Goal: Information Seeking & Learning: Learn about a topic

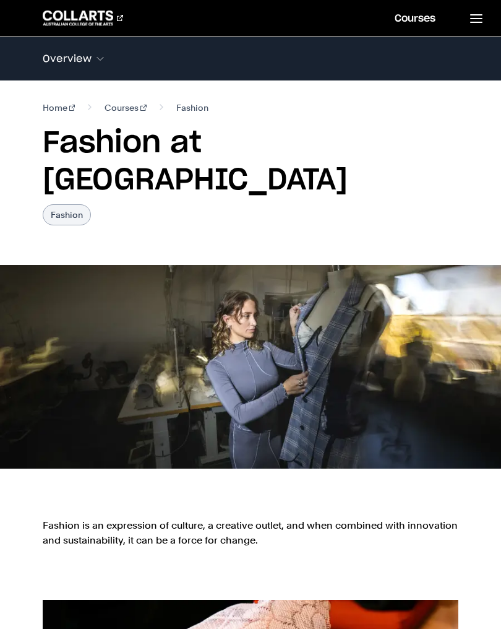
click at [70, 23] on 1 "Go to homepage" at bounding box center [78, 18] width 71 height 15
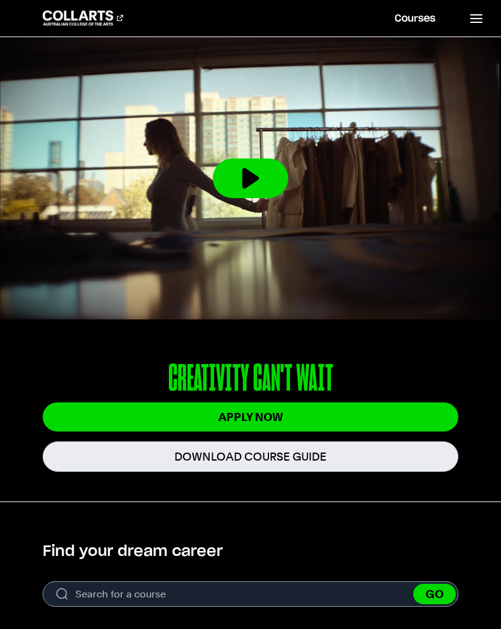
click at [395, 53] on img at bounding box center [250, 178] width 501 height 282
click at [388, 30] on link "Courses" at bounding box center [415, 18] width 71 height 36
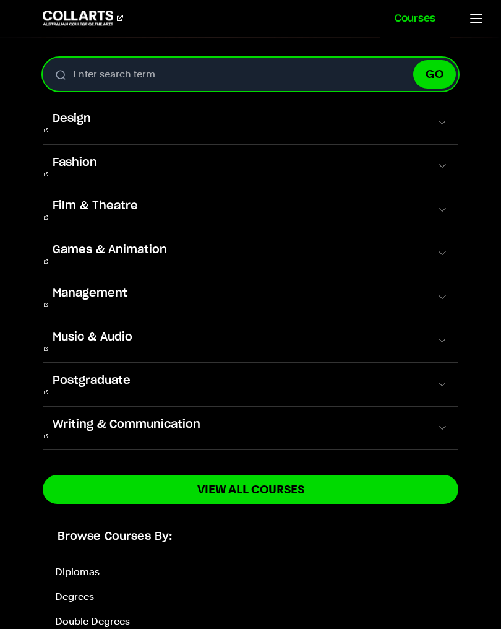
click at [144, 72] on input "Enter search term" at bounding box center [251, 74] width 416 height 33
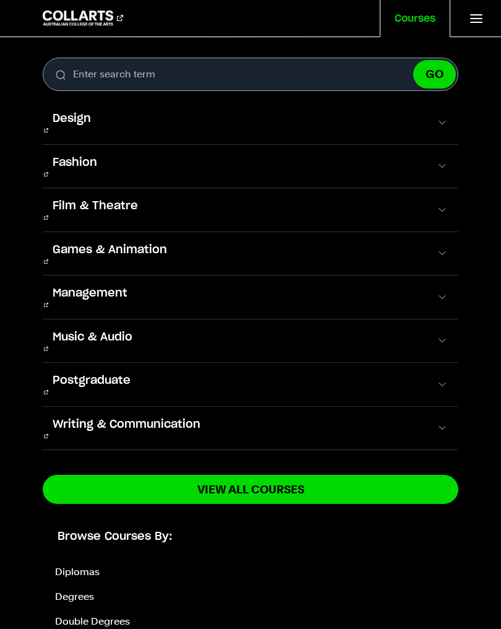
click at [47, 155] on span "Fashion" at bounding box center [75, 163] width 64 height 16
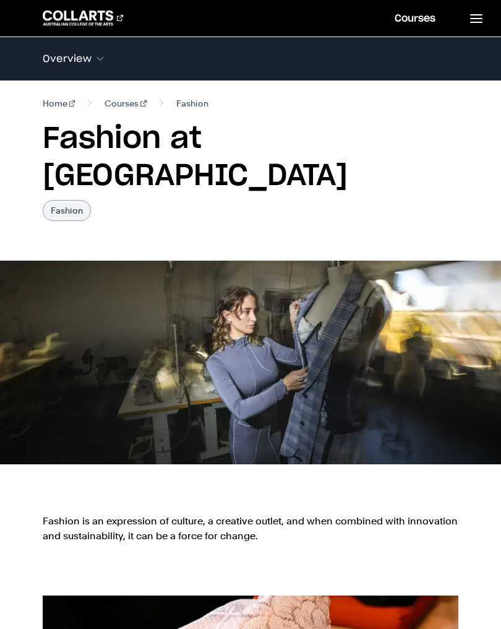
scroll to position [5, 0]
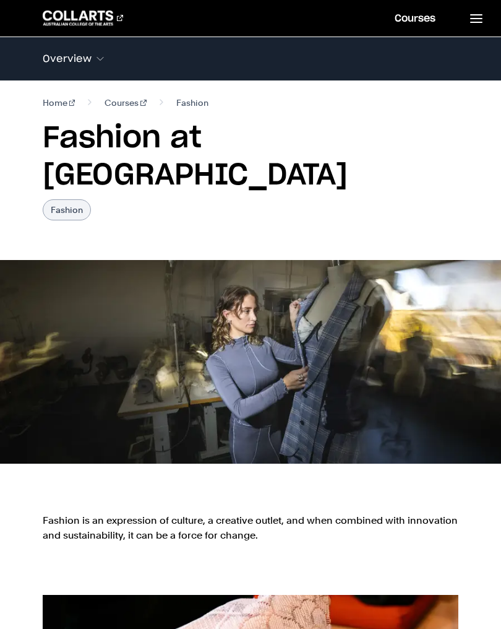
click at [474, 277] on img at bounding box center [250, 362] width 501 height 204
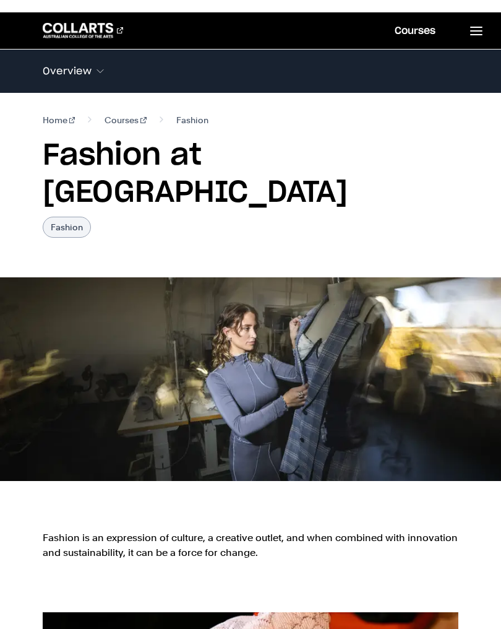
scroll to position [2, 0]
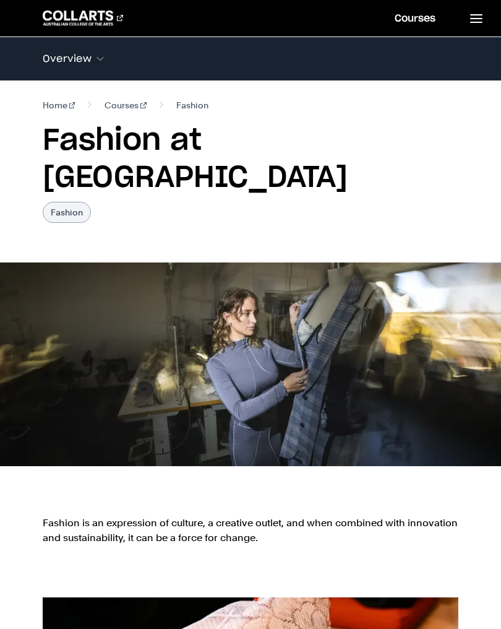
click at [494, 302] on img at bounding box center [250, 364] width 501 height 204
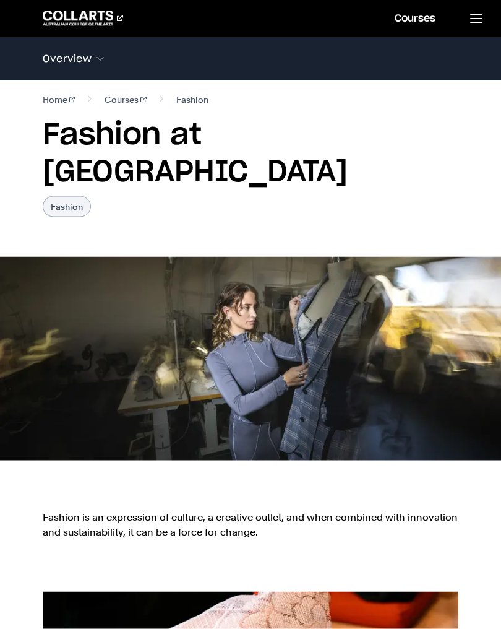
scroll to position [9, 0]
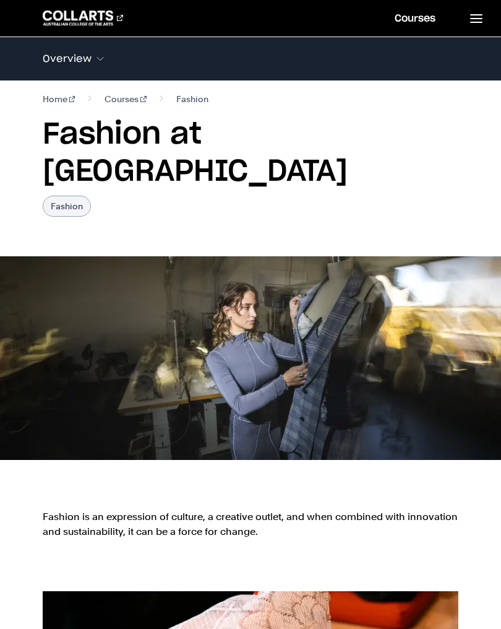
click at [25, 489] on div "Fashion is an expression of culture, a creative outlet, and when combined with …" at bounding box center [250, 530] width 501 height 82
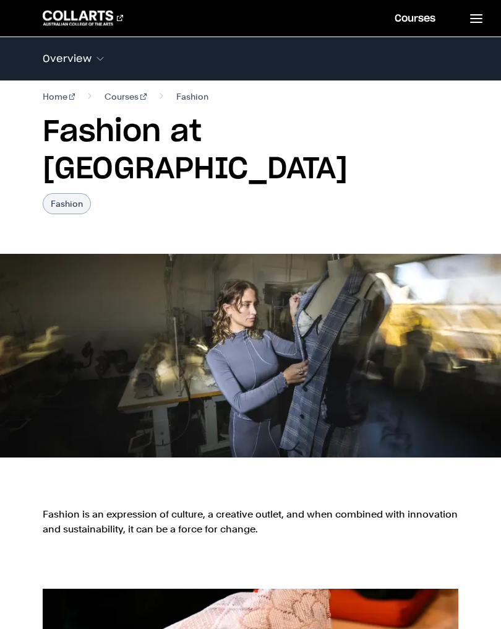
scroll to position [12, 0]
